Goal: Information Seeking & Learning: Learn about a topic

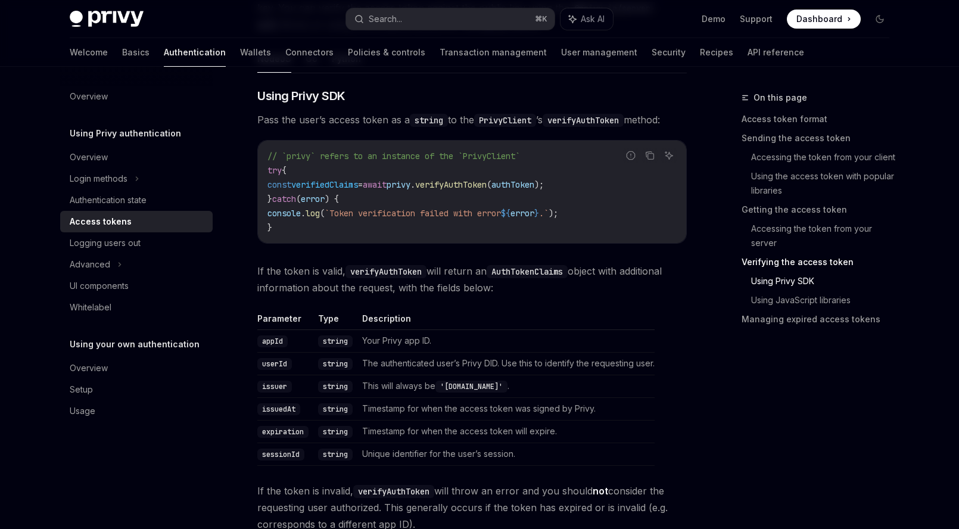
scroll to position [1886, 0]
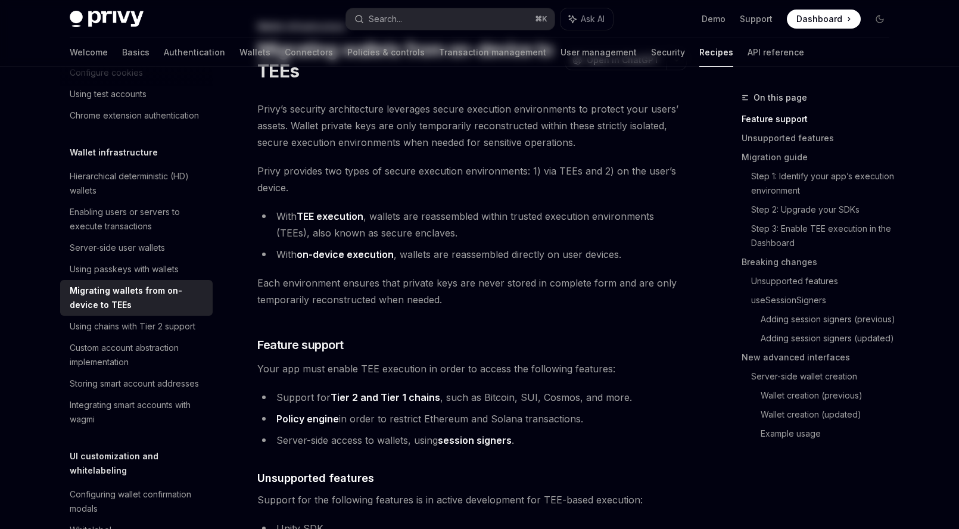
scroll to position [74, 0]
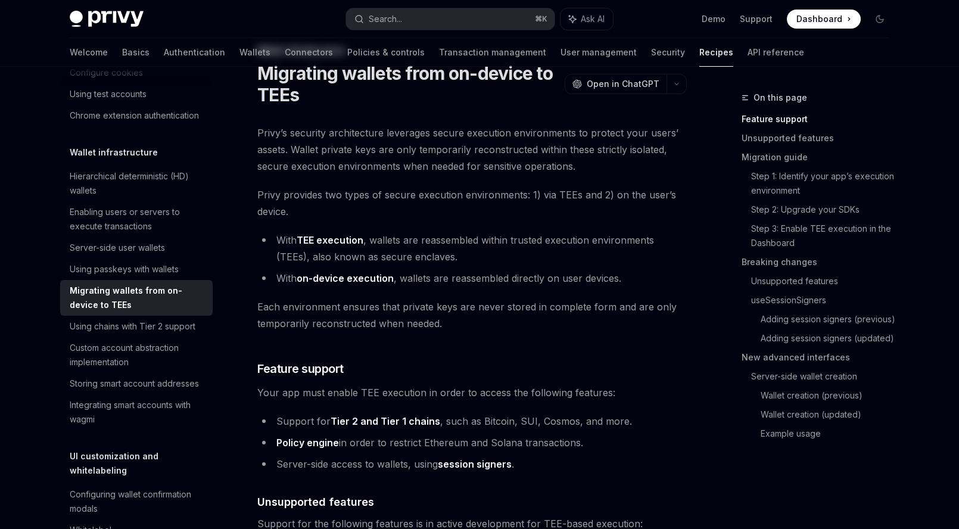
scroll to position [91, 0]
